Goal: Transaction & Acquisition: Purchase product/service

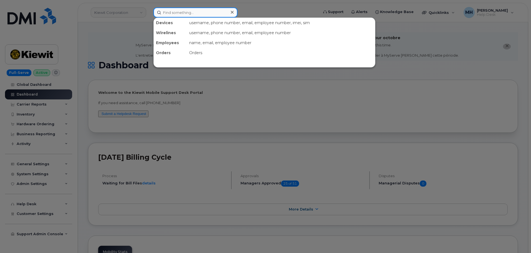
click at [193, 11] on input at bounding box center [195, 12] width 84 height 10
paste input "913-727-0428"
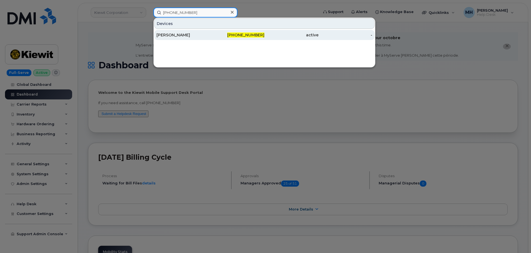
type input "913-727-0428"
click at [188, 35] on div "[PERSON_NAME]" at bounding box center [183, 35] width 54 height 6
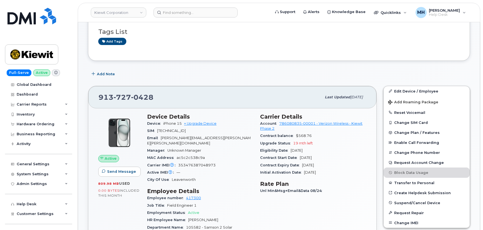
scroll to position [75, 0]
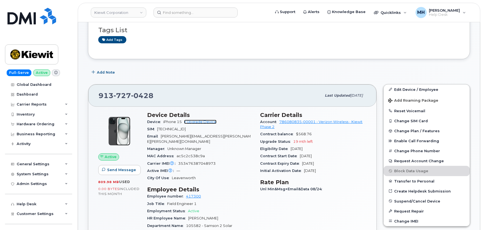
click at [201, 123] on link "+ Upgrade Device" at bounding box center [200, 122] width 32 height 4
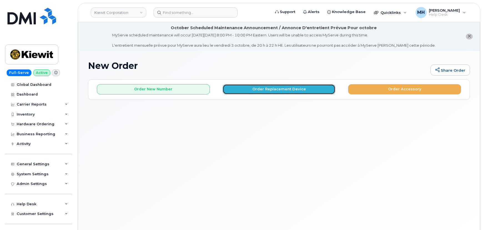
click at [240, 90] on button "Order Replacement Device" at bounding box center [278, 89] width 113 height 10
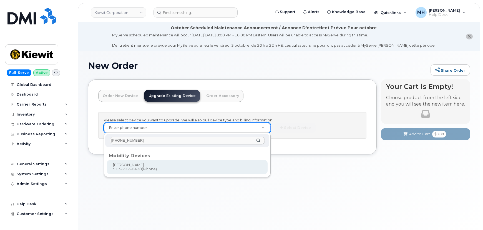
type input "913-727-0428"
type input "1220634"
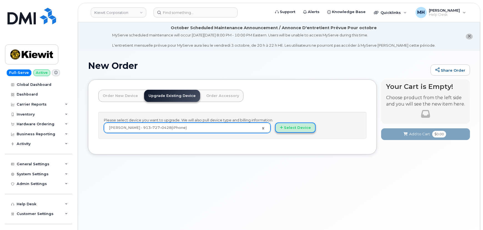
click at [290, 129] on button "Select Device" at bounding box center [295, 127] width 40 height 10
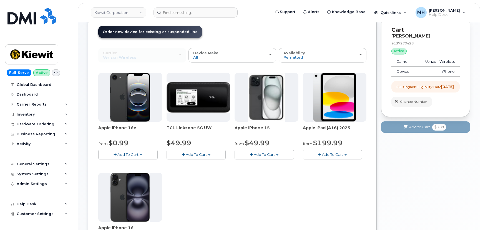
scroll to position [75, 0]
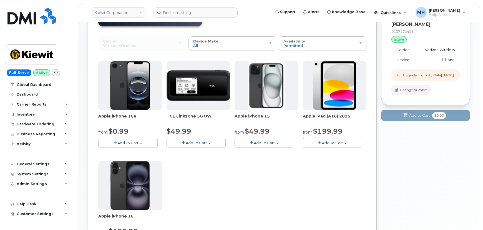
click at [260, 141] on span "Add To Cart" at bounding box center [264, 142] width 21 height 4
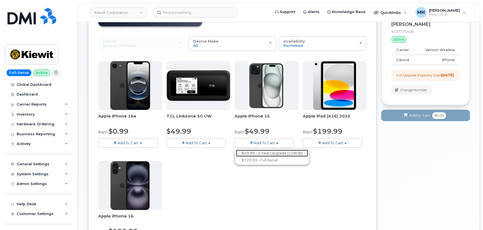
click at [255, 153] on link "$49.99 - 2 Year Upgrade (128GB)" at bounding box center [272, 152] width 72 height 7
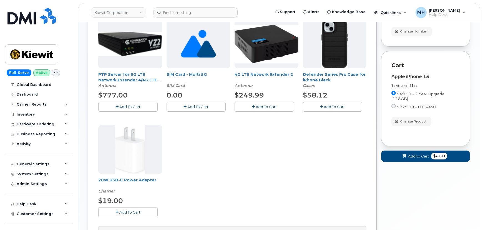
scroll to position [101, 0]
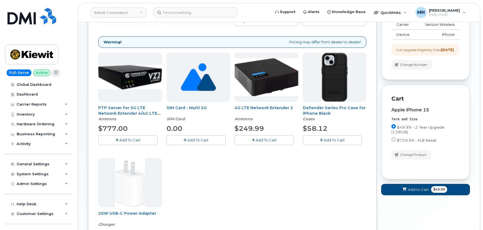
click at [322, 142] on button "Add To Cart" at bounding box center [332, 140] width 59 height 10
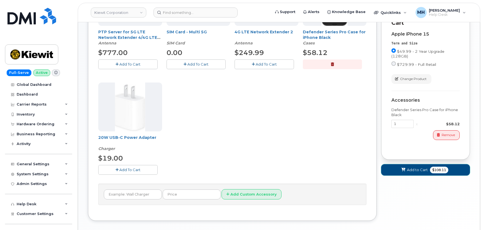
click at [409, 171] on button "Add to Cart $108.11" at bounding box center [425, 169] width 89 height 11
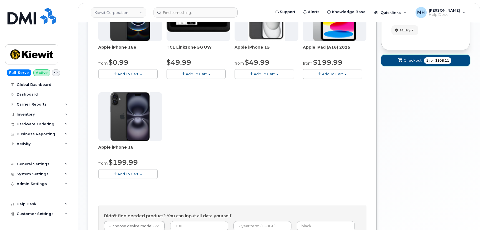
click at [400, 57] on button "Checkout 1 for $108.11" at bounding box center [425, 60] width 89 height 11
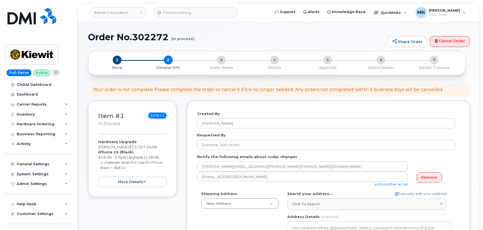
select select
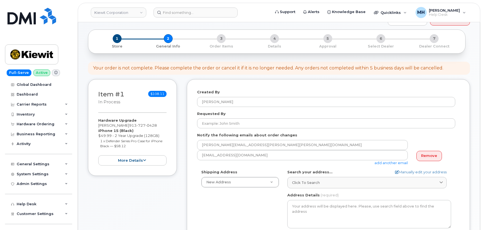
scroll to position [101, 0]
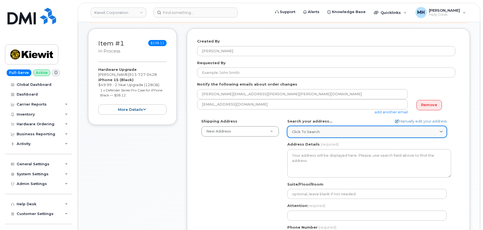
click at [304, 133] on span "Click to search" at bounding box center [306, 131] width 28 height 5
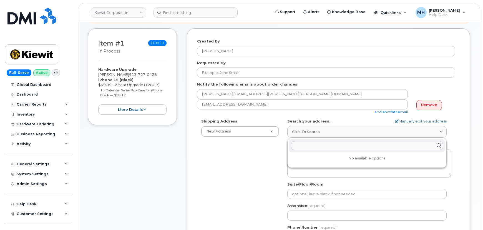
paste input "3555 Ruby Way Apt 6205 Paris, TX 75460"
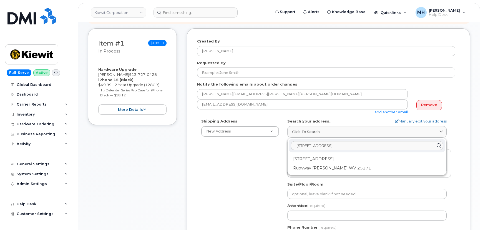
type input "3555 Ruby Way Apt 6205 Paris, TX 75460"
click at [305, 160] on div "3555 Ruby Way Apt 6205 Paris TX 75460-3343" at bounding box center [366, 158] width 156 height 9
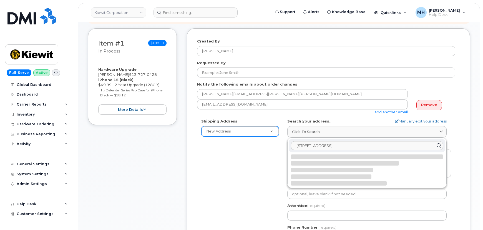
select select
type textarea "3555 Ruby Way Apt 6205 PARIS TX 75460-3343 UNITED STATES"
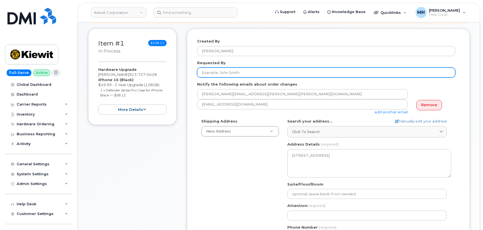
click at [231, 75] on input "Requested By" at bounding box center [326, 72] width 258 height 10
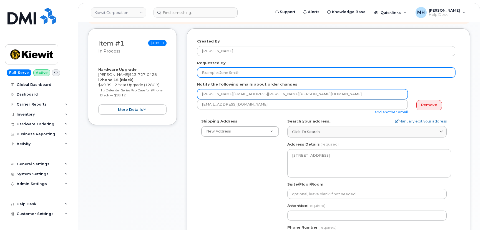
paste input "[PERSON_NAME]"
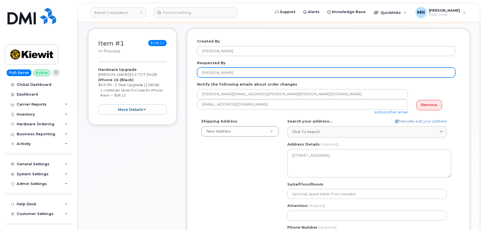
scroll to position [202, 0]
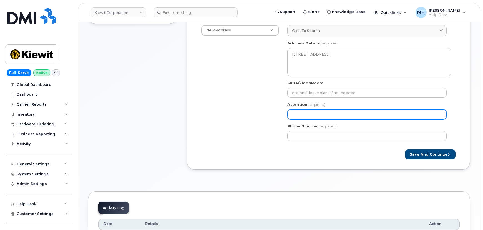
type input "[PERSON_NAME]"
click at [315, 112] on input "Attention (required)" at bounding box center [366, 114] width 159 height 10
paste input "[PERSON_NAME]"
select select
type input "[PERSON_NAME]"
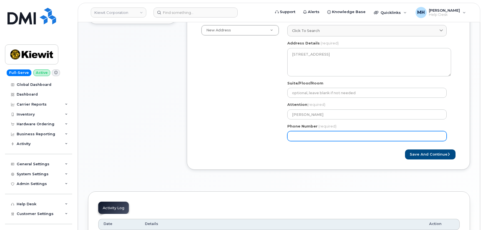
drag, startPoint x: 295, startPoint y: 142, endPoint x: 298, endPoint y: 136, distance: 6.3
click at [295, 142] on div "TX Paris Search your address... Manually edit your address Click to search 3555…" at bounding box center [369, 80] width 172 height 127
click at [299, 135] on input "Phone Number" at bounding box center [366, 136] width 159 height 10
paste input "7192388727"
click at [309, 133] on input "Phone Number" at bounding box center [366, 136] width 159 height 10
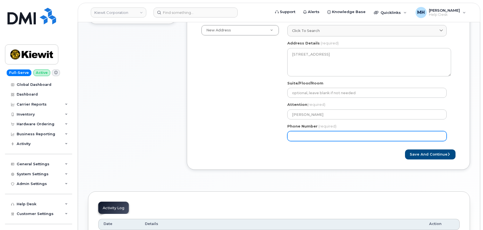
select select
type input "7192388727"
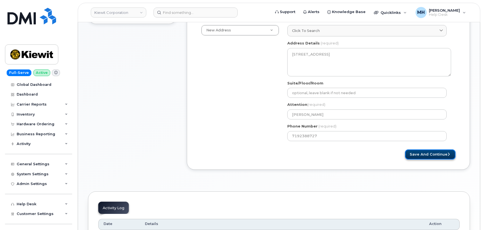
click at [420, 153] on button "Save and Continue" at bounding box center [430, 154] width 50 height 10
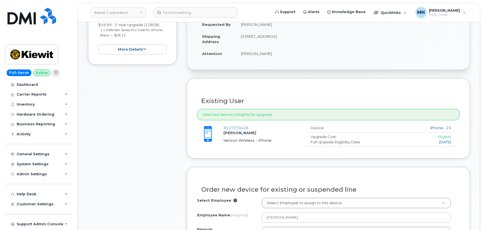
scroll to position [230, 0]
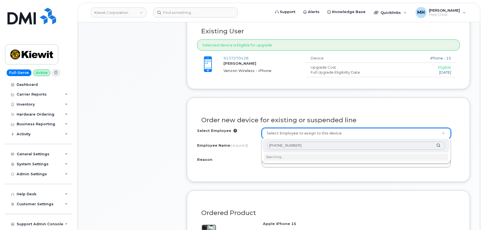
drag, startPoint x: 294, startPoint y: 144, endPoint x: 254, endPoint y: 146, distance: 39.4
click at [254, 146] on body "[PERSON_NAME] Corporation Support Alerts Knowledge Base Quicklinks Suspend / Ca…" at bounding box center [241, 174] width 483 height 808
type input "[PERSON_NAME]"
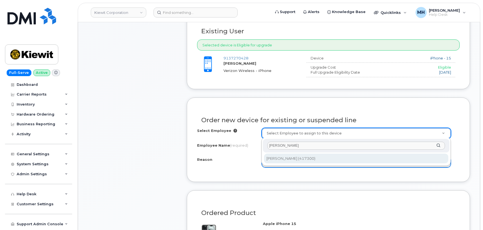
type input "2255438"
type input "[PERSON_NAME]"
select select
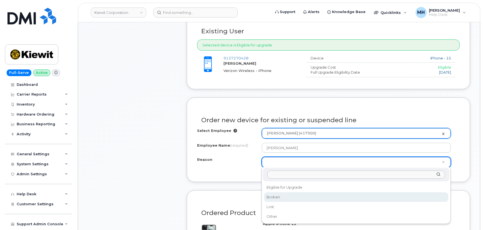
select select "broken"
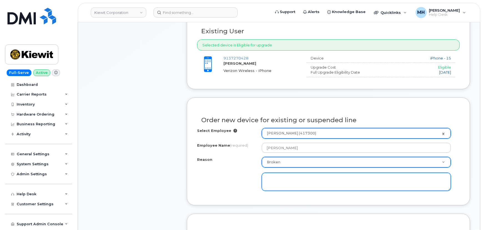
click at [278, 183] on textarea at bounding box center [356, 182] width 189 height 18
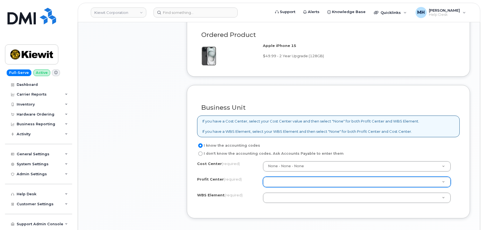
scroll to position [432, 0]
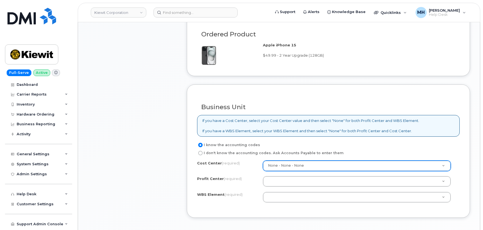
type textarea "Phone stuck on enrolling device"
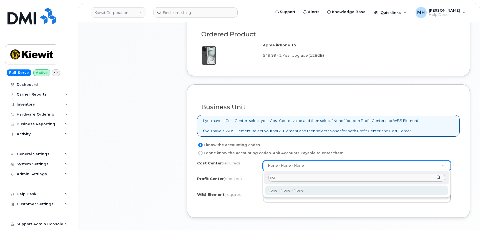
type input "non"
type input "None"
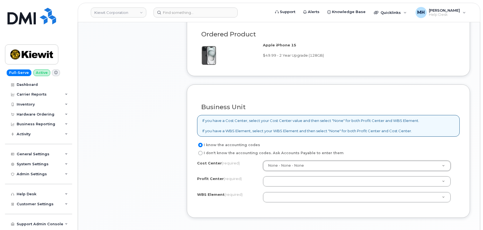
drag, startPoint x: 276, startPoint y: 183, endPoint x: 282, endPoint y: 181, distance: 6.1
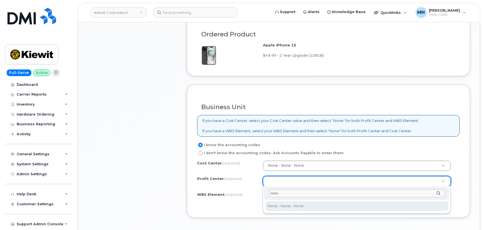
type input "none"
select select "None"
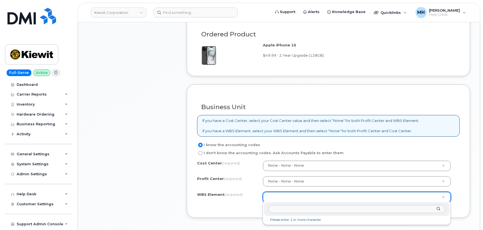
click at [294, 206] on input "text" at bounding box center [356, 209] width 176 height 8
paste input "105582."
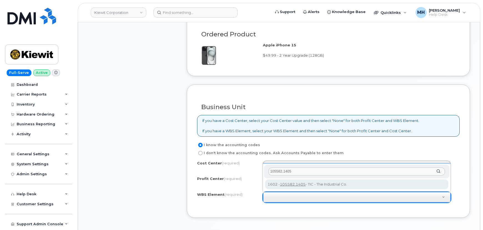
type input "105582.1405"
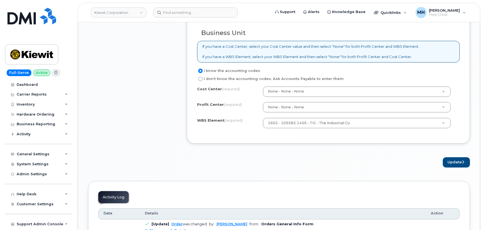
scroll to position [508, 0]
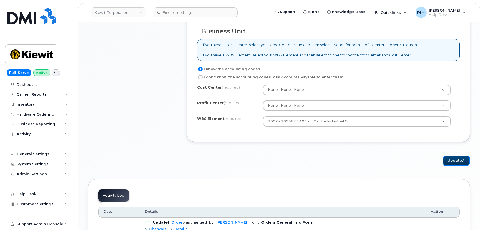
drag, startPoint x: 455, startPoint y: 157, endPoint x: 87, endPoint y: 165, distance: 367.9
click at [455, 158] on button "Update" at bounding box center [455, 160] width 27 height 10
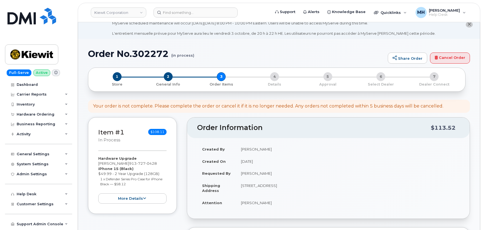
scroll to position [3, 0]
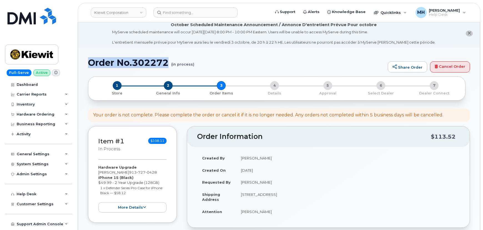
drag, startPoint x: 191, startPoint y: 63, endPoint x: 90, endPoint y: 61, distance: 101.0
click at [90, 61] on h1 "Order No.302272 (in process)" at bounding box center [236, 63] width 297 height 10
copy h1 "Order No.302272"
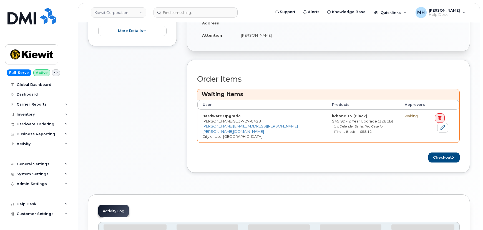
scroll to position [205, 0]
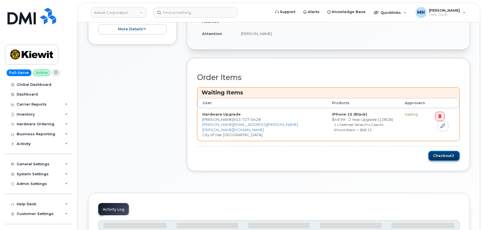
click at [450, 153] on button "Checkout" at bounding box center [443, 156] width 31 height 10
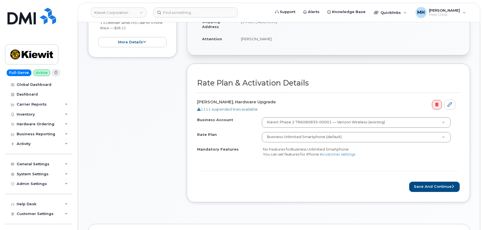
scroll to position [202, 0]
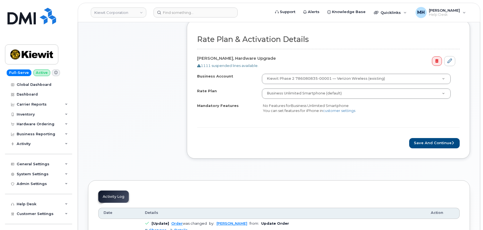
click at [408, 147] on div "Rate Plan & Activation Details [PERSON_NAME], Hardware Upgrade 1111 suspended l…" at bounding box center [328, 89] width 283 height 138
click at [413, 147] on button "Save and Continue" at bounding box center [434, 143] width 50 height 10
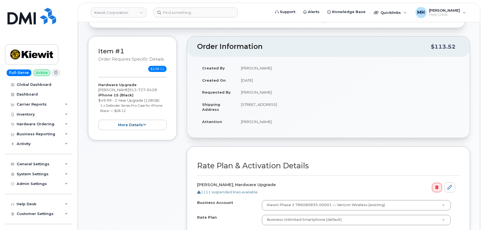
scroll to position [0, 0]
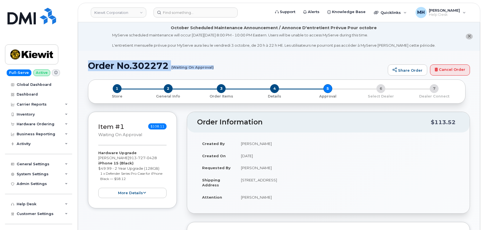
drag, startPoint x: 92, startPoint y: 65, endPoint x: 218, endPoint y: 72, distance: 127.0
click at [218, 72] on div "Order No.302272 (Waiting On Approval) Share Order Cancel Order" at bounding box center [279, 70] width 382 height 19
copy h1 "Order No.302272 (Waiting On Approval)"
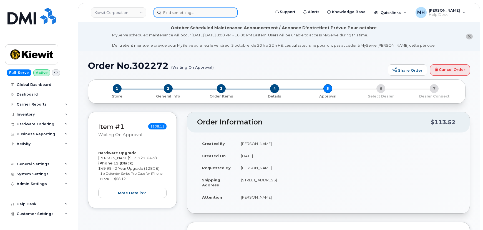
click at [184, 14] on input at bounding box center [195, 12] width 84 height 10
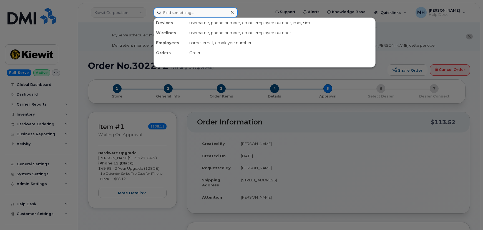
paste input "6577097465"
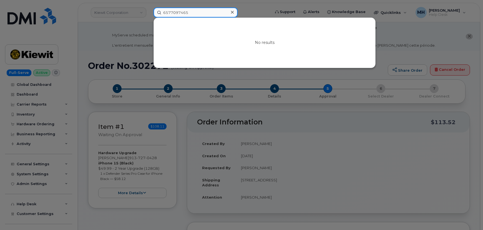
drag, startPoint x: 202, startPoint y: 14, endPoint x: 136, endPoint y: 27, distance: 67.5
click at [149, 12] on div "6577097465 No results" at bounding box center [210, 12] width 122 height 10
paste input "350447838416252"
drag, startPoint x: 199, startPoint y: 13, endPoint x: 119, endPoint y: 10, distance: 80.2
click at [149, 13] on div "350447838416252 No results" at bounding box center [210, 12] width 122 height 10
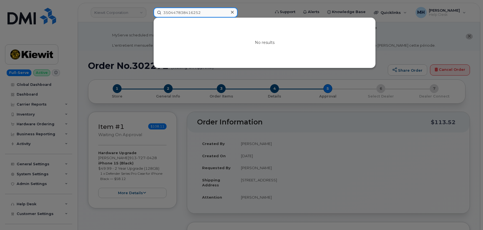
paste input "6577097465"
drag, startPoint x: 171, startPoint y: 14, endPoint x: 136, endPoint y: 15, distance: 34.4
click at [149, 15] on div "6577097465 No results" at bounding box center [210, 12] width 122 height 10
paste input "[PHONE_NUMBER]"
type input "[PHONE_NUMBER]"
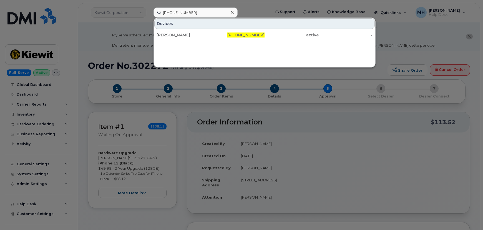
click at [196, 34] on div "[PERSON_NAME]" at bounding box center [183, 35] width 54 height 6
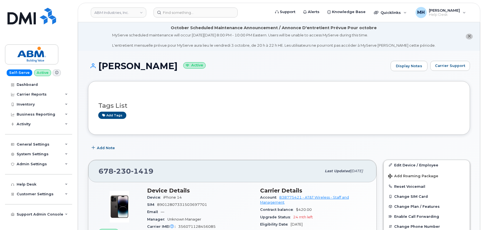
click at [125, 19] on header "ABM Industries, Inc. Support Alerts Knowledge Base Quicklinks Suspend / Cancel …" at bounding box center [279, 12] width 402 height 19
click at [125, 15] on link "ABM Industries, Inc." at bounding box center [118, 12] width 55 height 10
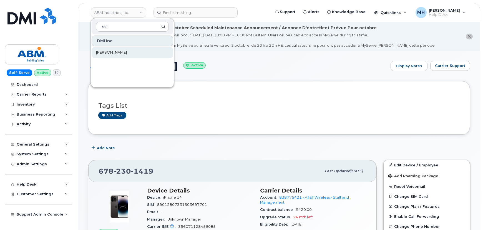
type input "roll"
click at [113, 52] on link "[PERSON_NAME]" at bounding box center [133, 52] width 82 height 11
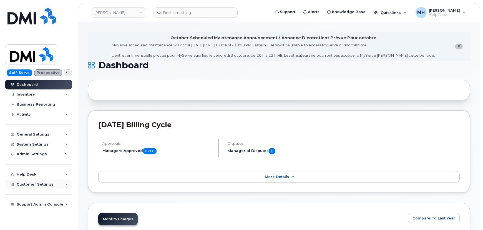
click at [37, 184] on span "Customer Settings" at bounding box center [35, 184] width 37 height 4
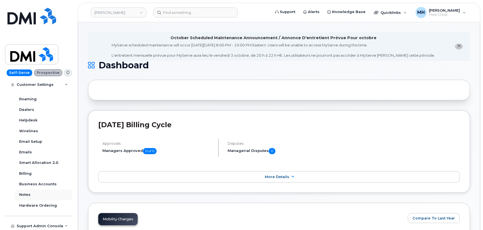
scroll to position [117, 0]
click at [51, 184] on div "Business Accounts" at bounding box center [37, 183] width 37 height 5
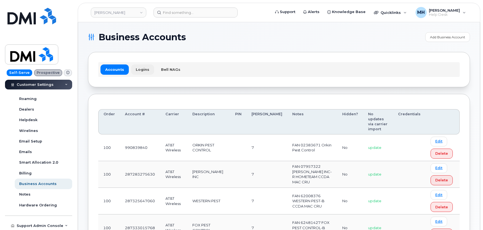
click at [147, 72] on link "Logins" at bounding box center [142, 69] width 23 height 10
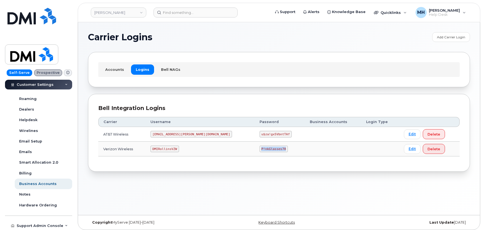
drag, startPoint x: 254, startPoint y: 148, endPoint x: 229, endPoint y: 148, distance: 25.5
click at [259, 148] on code "P!nkGlasses78" at bounding box center [273, 148] width 28 height 7
copy code "P!nkGlasses78"
